Goal: Task Accomplishment & Management: Manage account settings

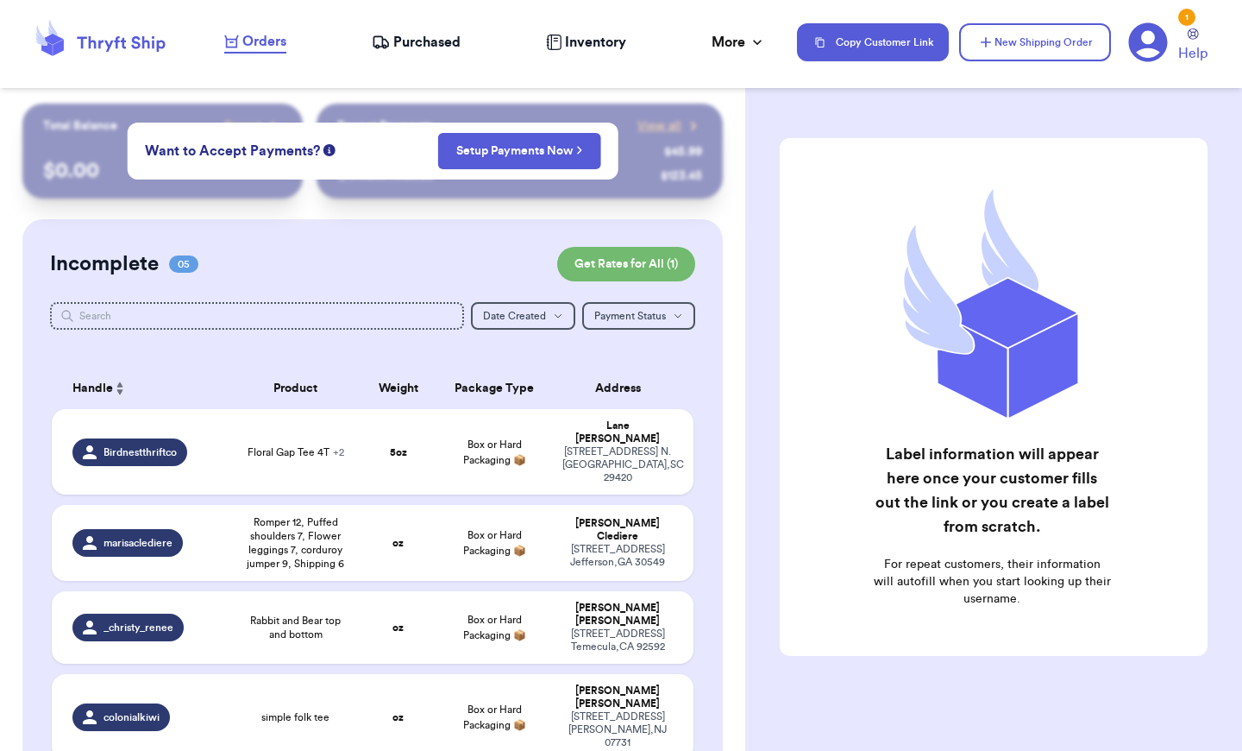
click at [263, 47] on span "Orders" at bounding box center [264, 41] width 44 height 21
click at [884, 53] on button "Copy Customer Link" at bounding box center [873, 42] width 152 height 38
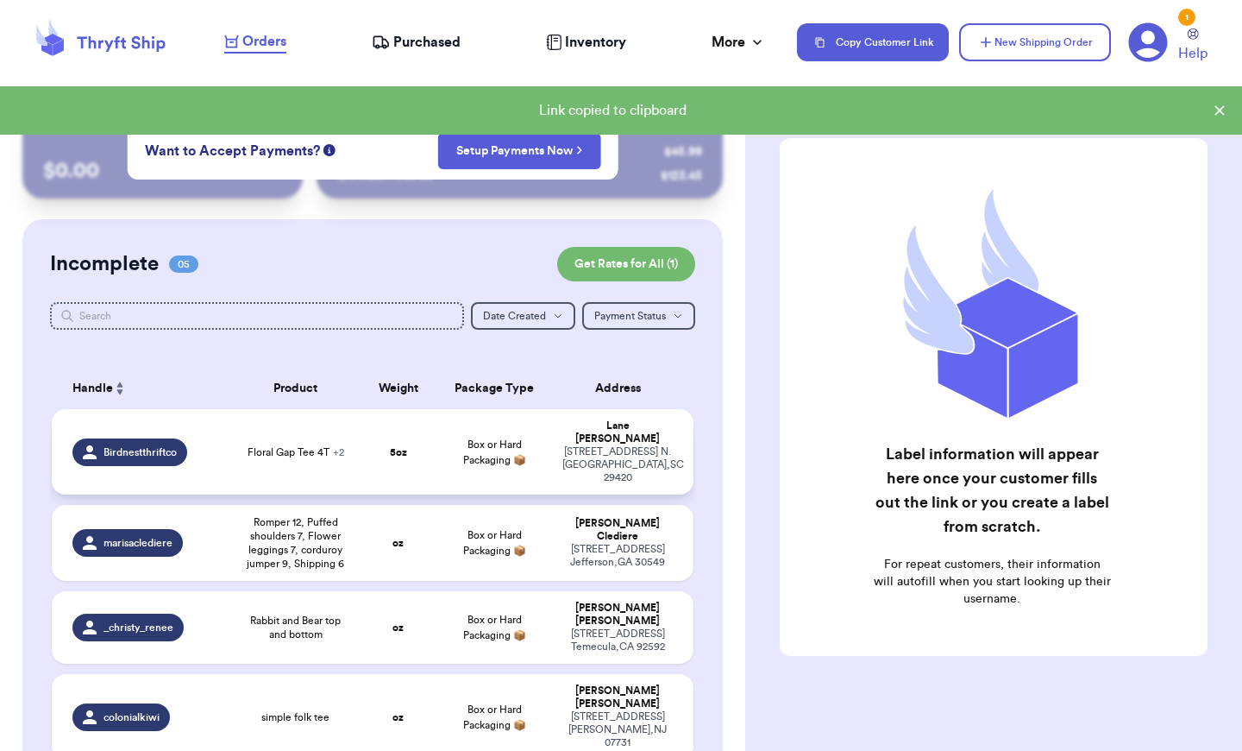
click at [149, 462] on div "Birdnestthriftco" at bounding box center [129, 452] width 115 height 28
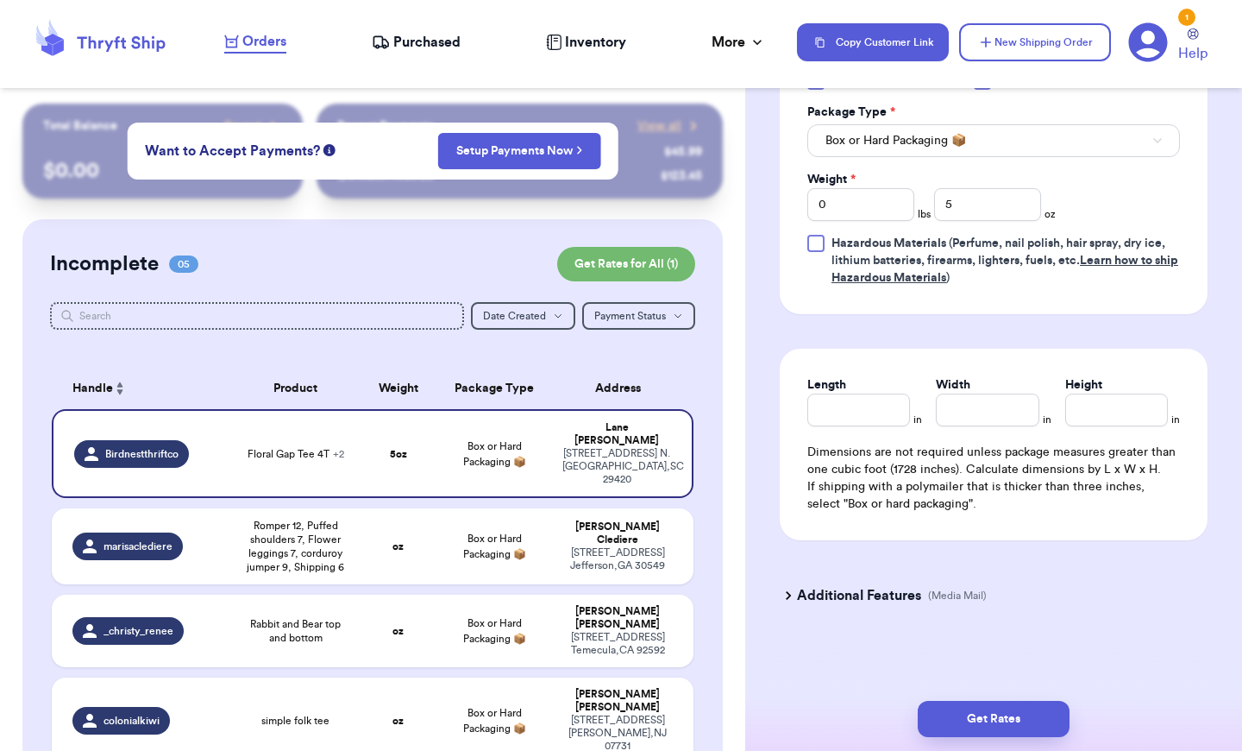
scroll to position [932, 0]
click at [805, 591] on h3 "Additional Features" at bounding box center [859, 595] width 124 height 21
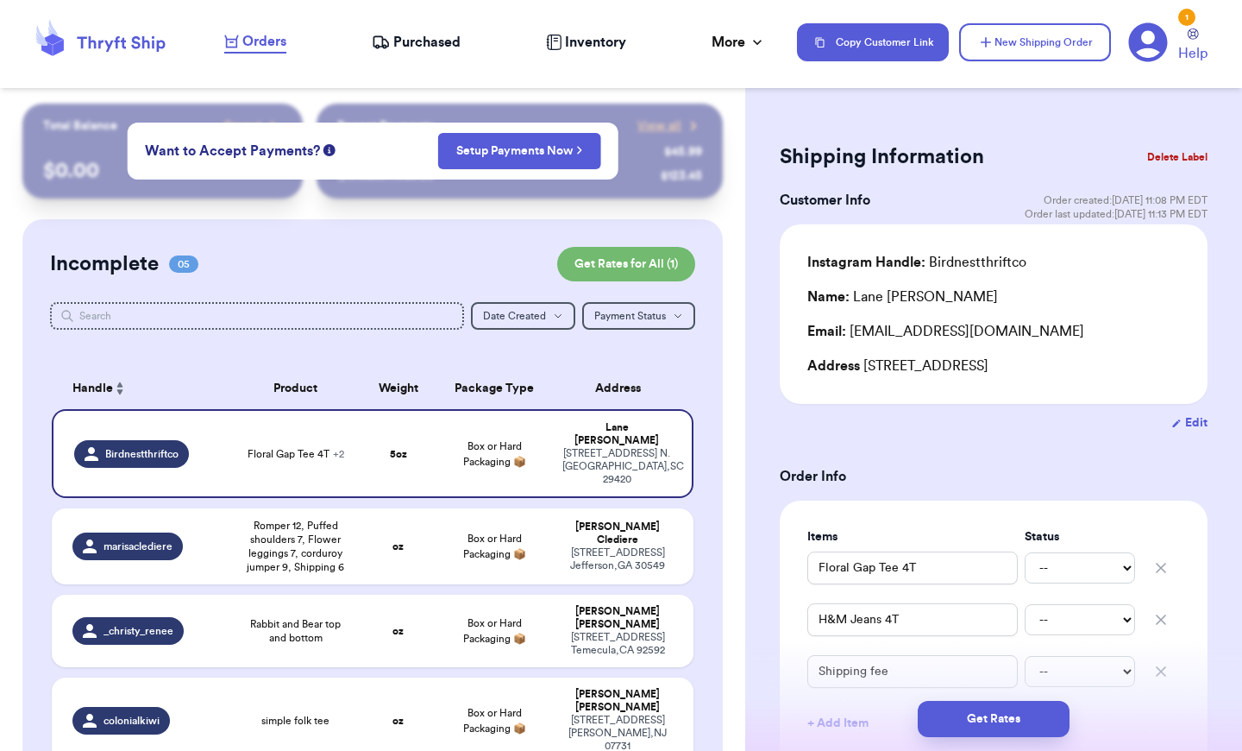
scroll to position [0, 0]
click at [1197, 58] on span "Help" at bounding box center [1192, 53] width 29 height 21
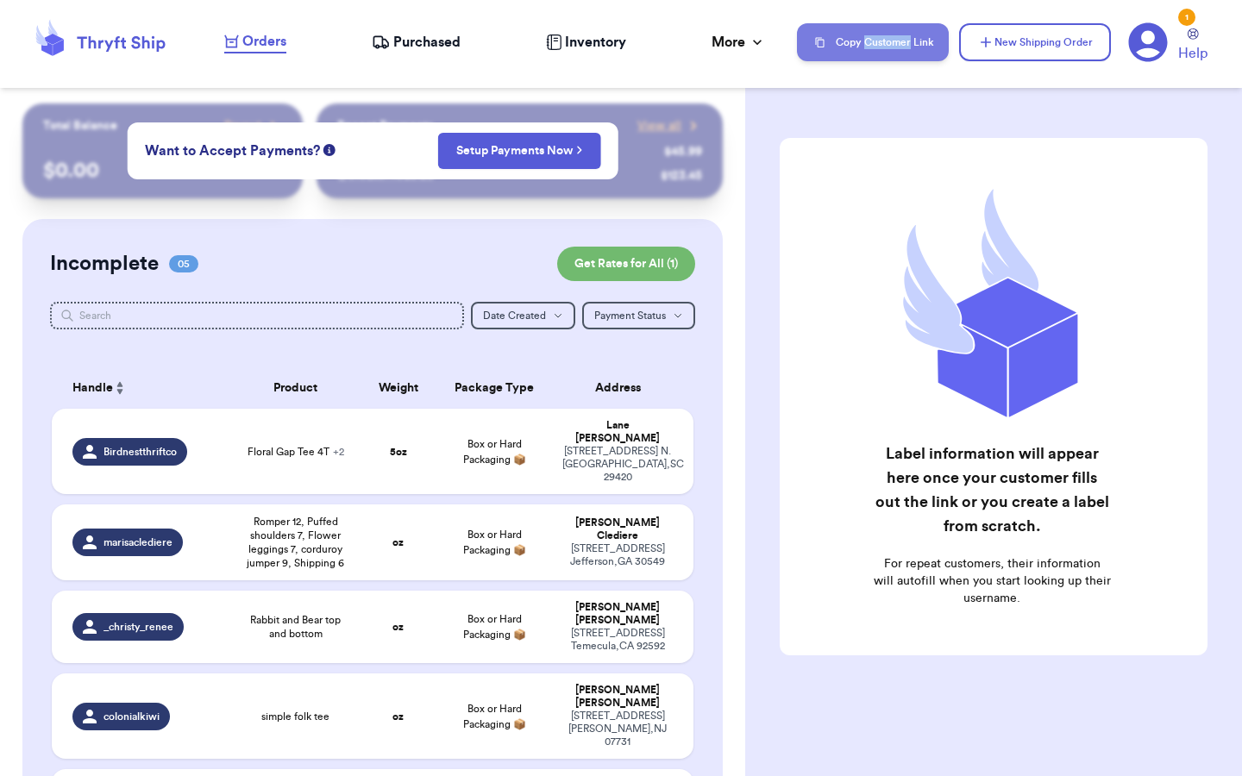
click at [854, 38] on button "Copy Customer Link" at bounding box center [873, 42] width 152 height 38
